Goal: Task Accomplishment & Management: Use online tool/utility

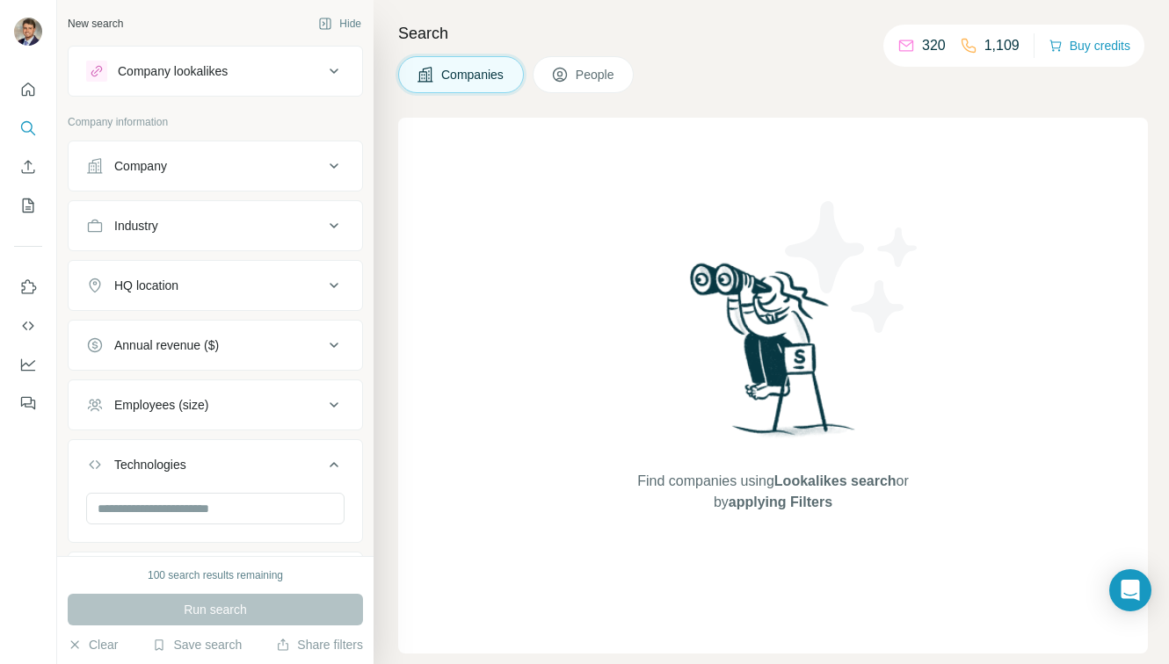
scroll to position [43, 0]
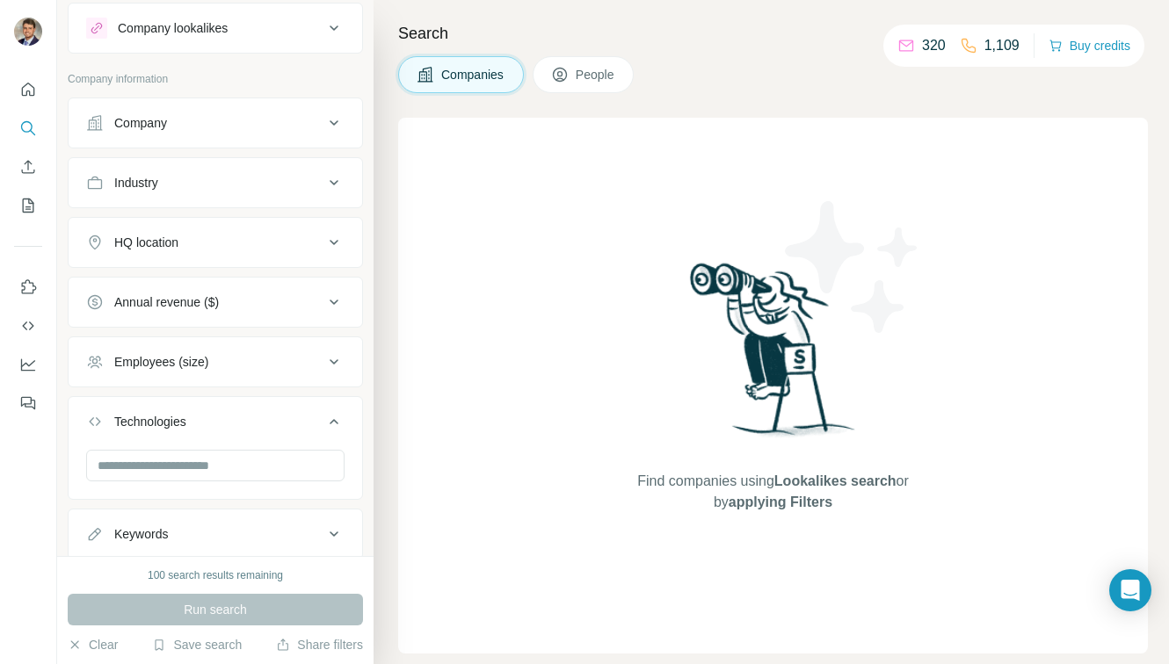
drag, startPoint x: 146, startPoint y: 35, endPoint x: 113, endPoint y: 49, distance: 35.4
click at [140, 35] on div "Company lookalikes" at bounding box center [173, 28] width 110 height 18
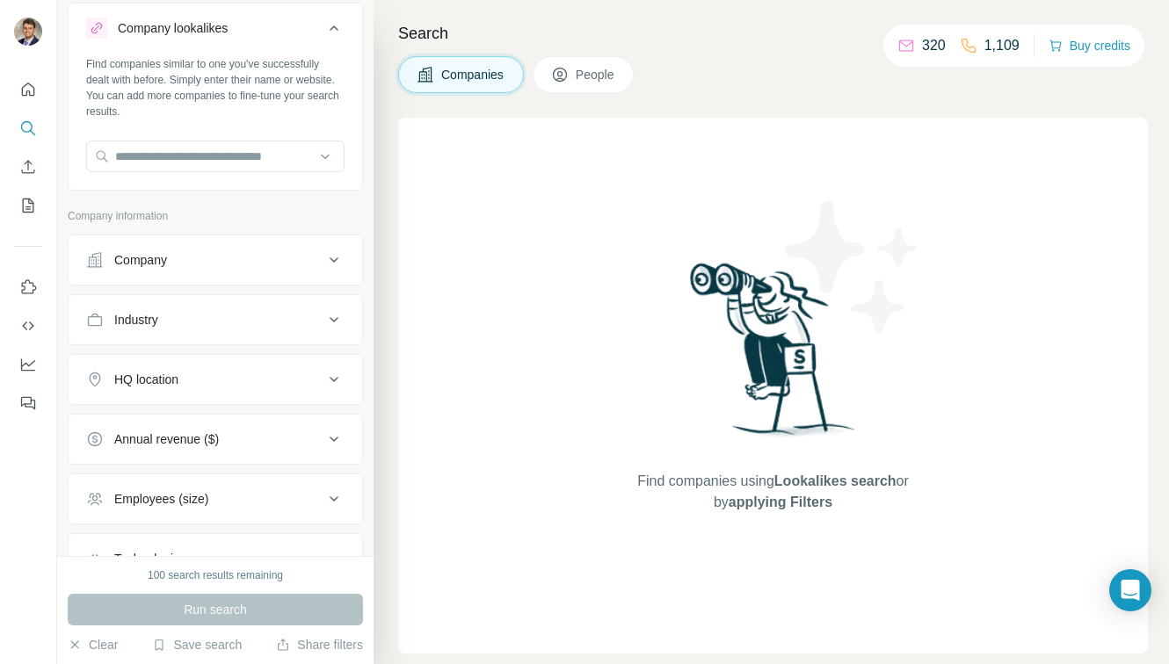
click at [26, 83] on icon "Quick start" at bounding box center [28, 90] width 18 height 18
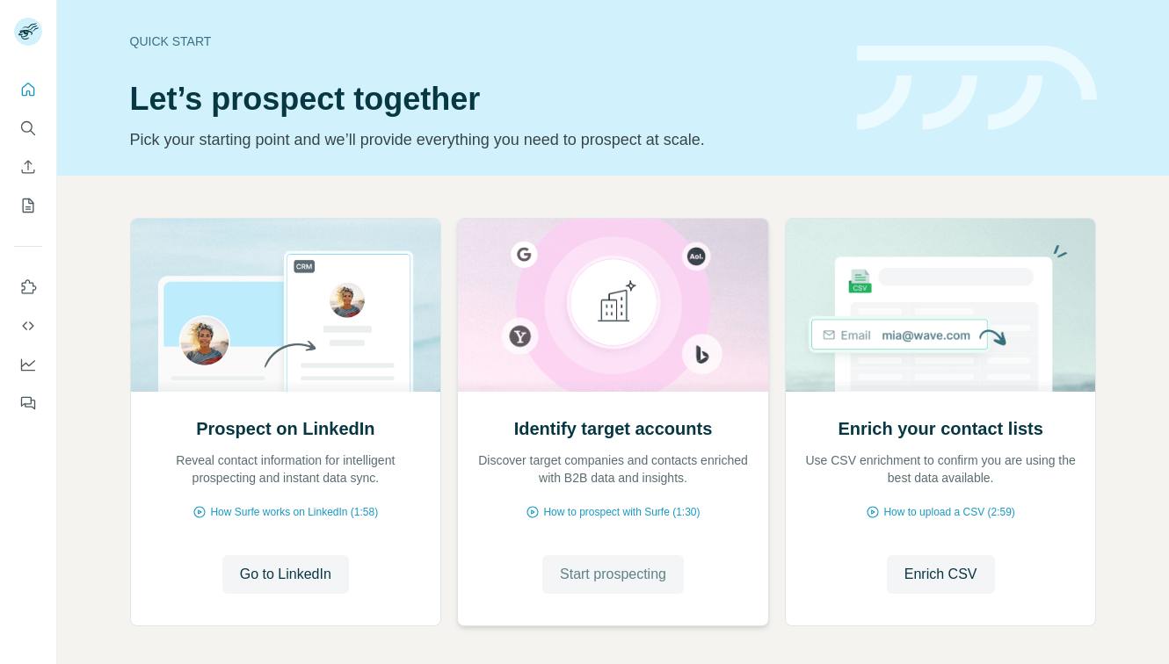
click at [597, 583] on span "Start prospecting" at bounding box center [613, 574] width 106 height 21
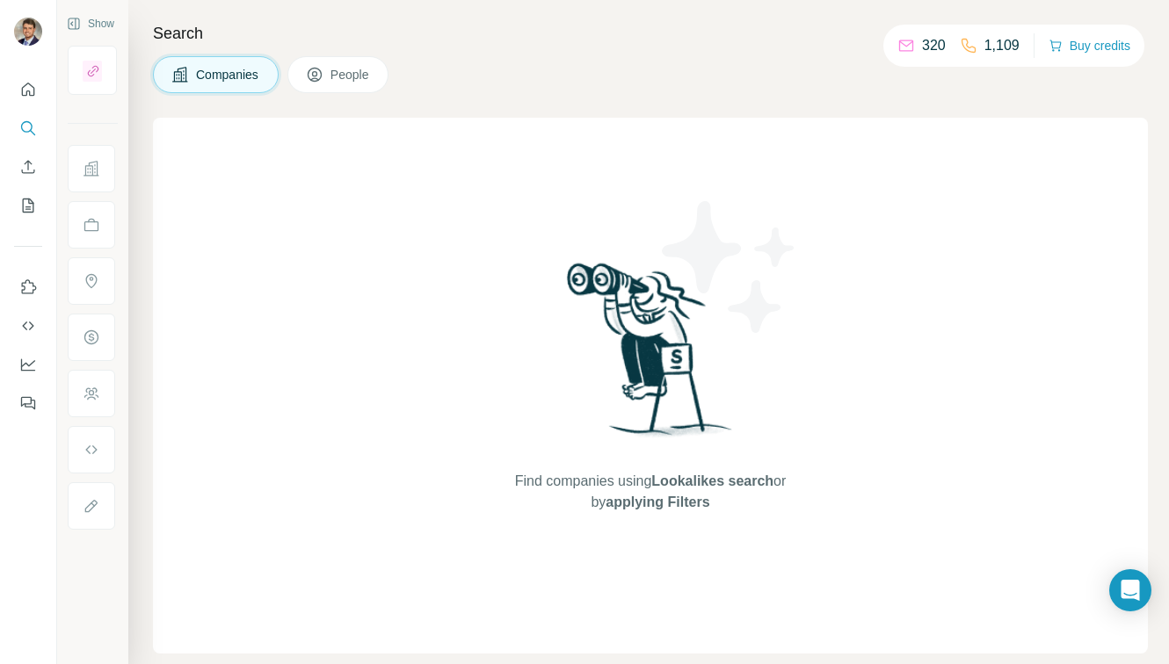
click at [544, 42] on h4 "Search" at bounding box center [650, 33] width 995 height 25
